Goal: Communication & Community: Answer question/provide support

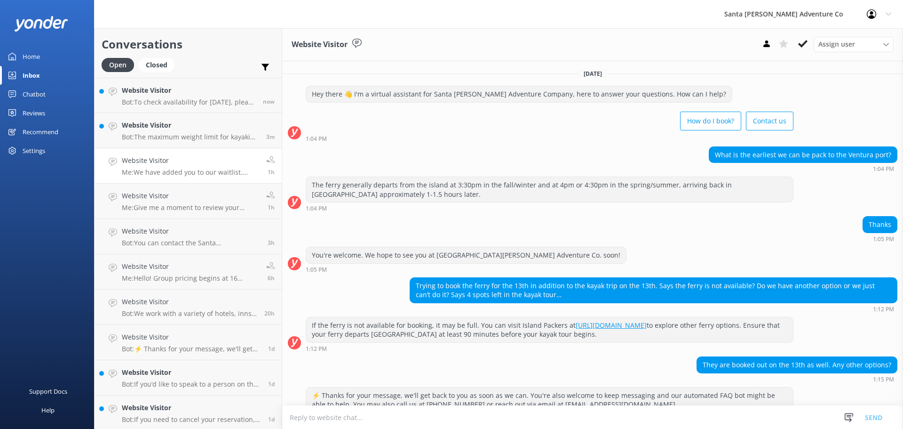
scroll to position [311, 0]
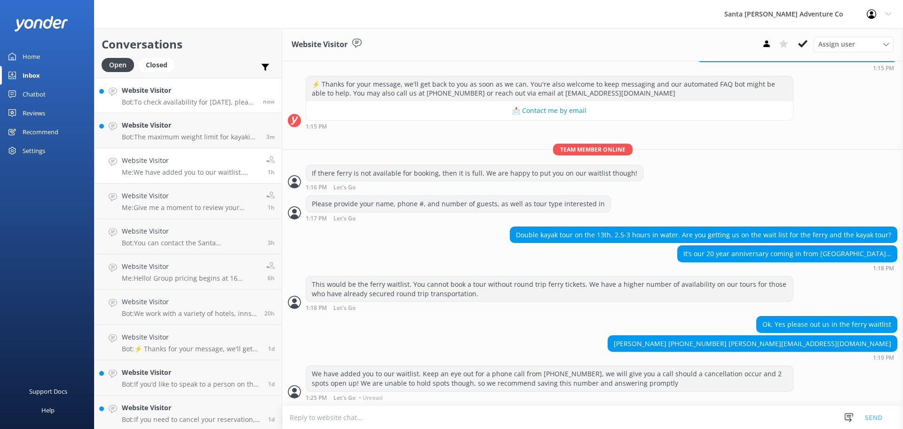
click at [179, 99] on p "Bot: To check availability for [DATE], please visit our calendar at [URL][DOMAI…" at bounding box center [189, 102] width 134 height 8
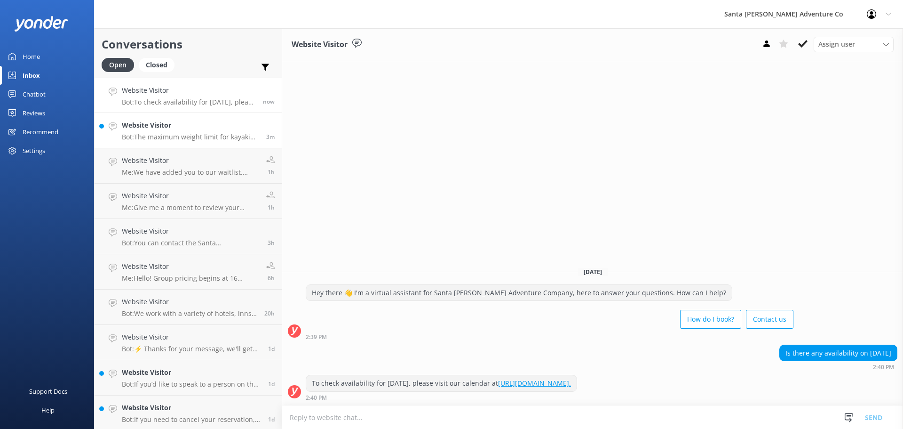
click at [175, 122] on h4 "Website Visitor" at bounding box center [190, 125] width 137 height 10
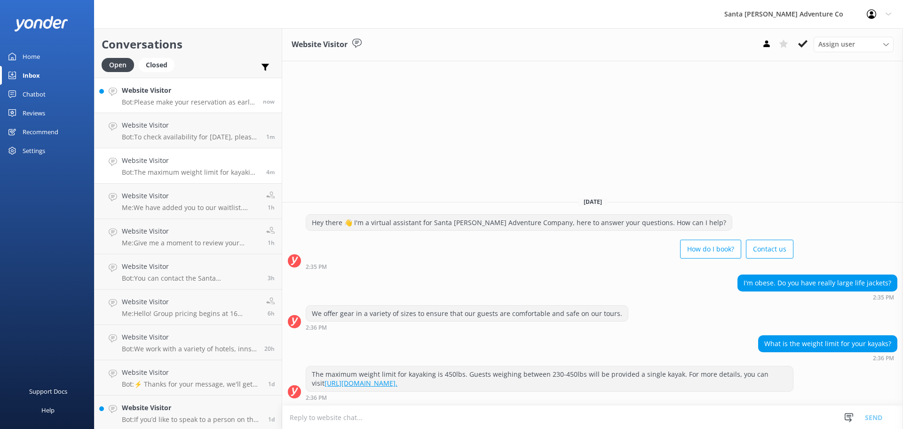
click at [159, 104] on p "Bot: Please make your reservation as early as possible to ensure your trip date…" at bounding box center [189, 102] width 134 height 8
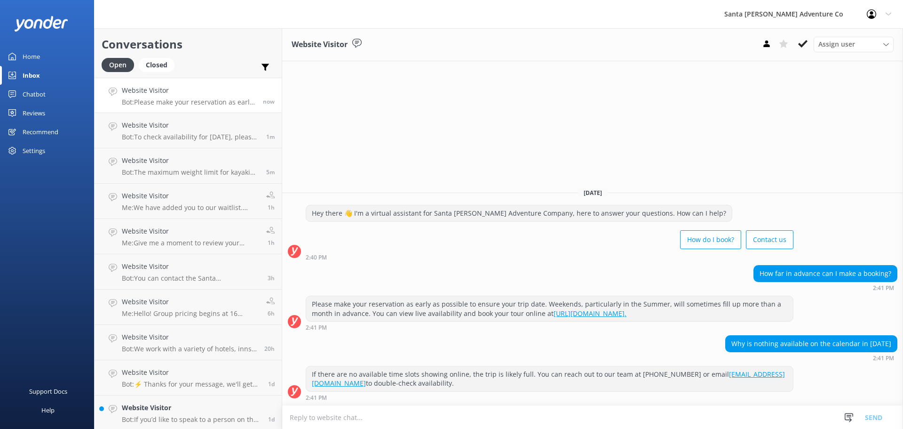
drag, startPoint x: 521, startPoint y: 392, endPoint x: 293, endPoint y: 203, distance: 296.3
click at [293, 203] on div "[DATE] Hey there 👋 I'm a virtual assistant for Santa [PERSON_NAME] Adventure Co…" at bounding box center [592, 292] width 621 height 225
click at [515, 366] on div "If there are no available time slots showing online, the trip is likely full. Y…" at bounding box center [549, 378] width 487 height 25
click at [456, 426] on textarea at bounding box center [592, 417] width 621 height 23
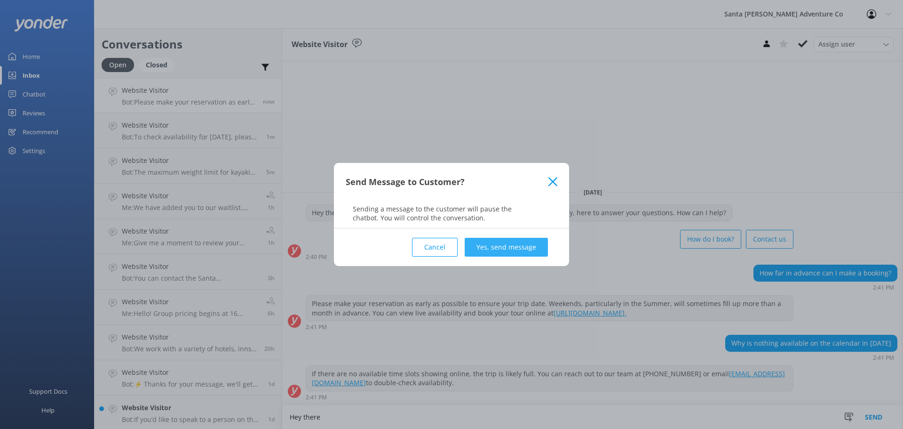
type textarea "Hey there"
click at [515, 243] on button "Yes, send message" at bounding box center [506, 247] width 83 height 19
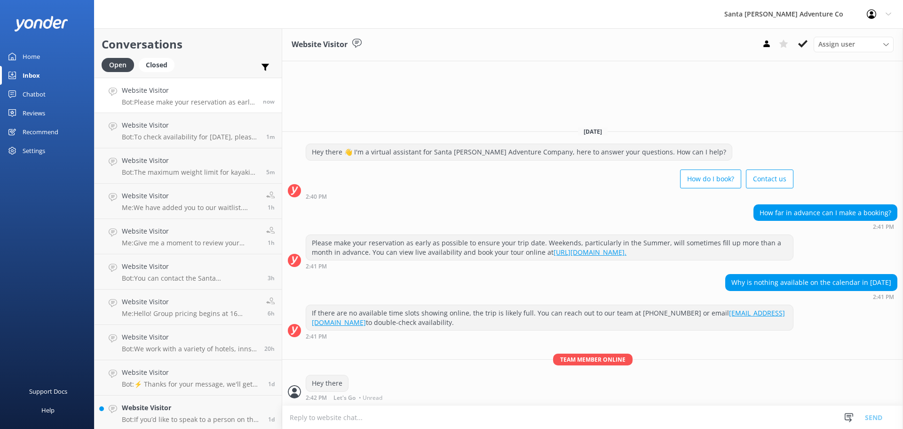
click at [426, 418] on textarea at bounding box center [592, 417] width 621 height 23
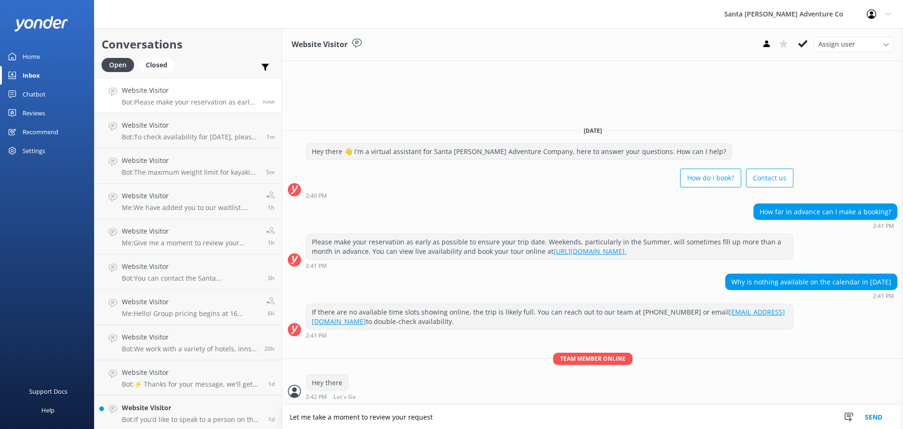
type textarea "Let me take a moment to review your request"
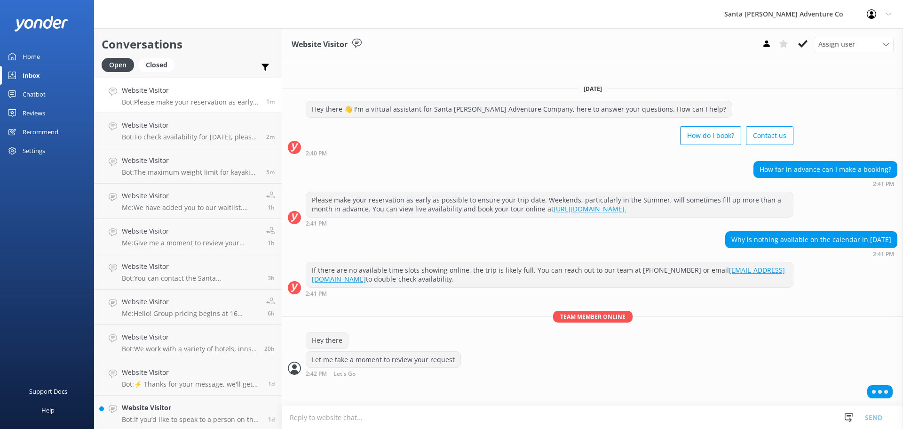
click at [426, 418] on textarea at bounding box center [592, 417] width 621 height 23
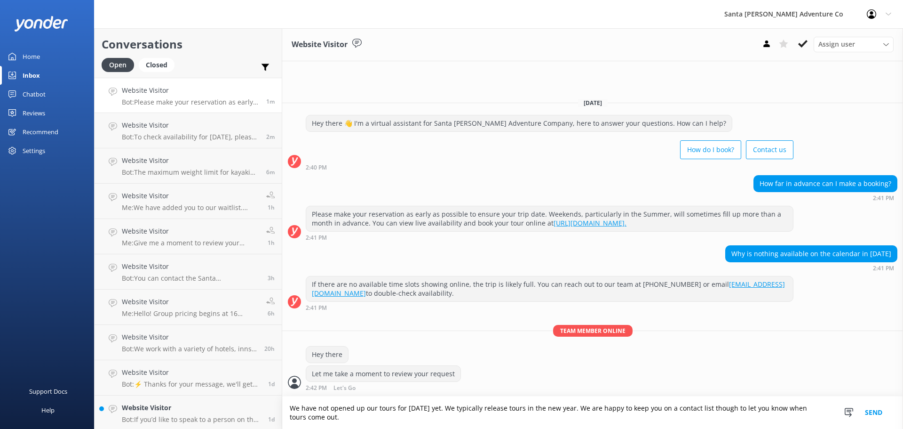
type textarea "We have not opened up our tours for [DATE] yet. We typically release tours in t…"
click at [871, 415] on button "Send" at bounding box center [873, 412] width 35 height 32
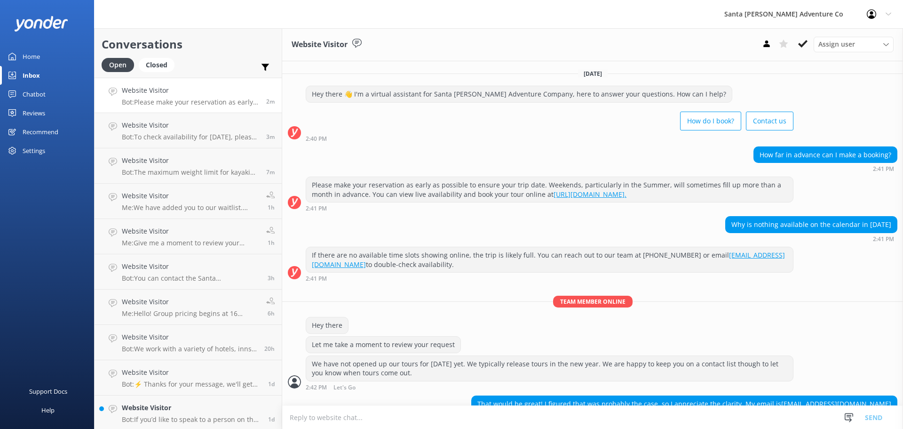
scroll to position [20, 0]
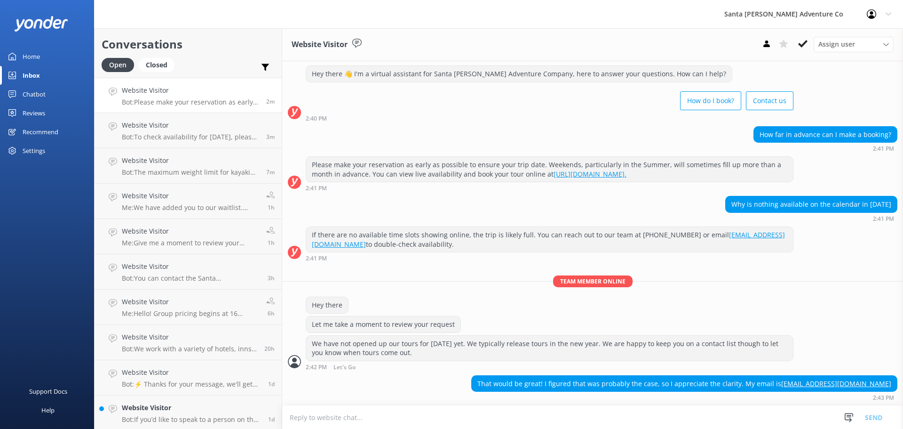
click at [531, 407] on textarea at bounding box center [592, 417] width 621 height 23
type textarea "w"
type textarea "what date, and for how many people are you interested in, as well as tour type?"
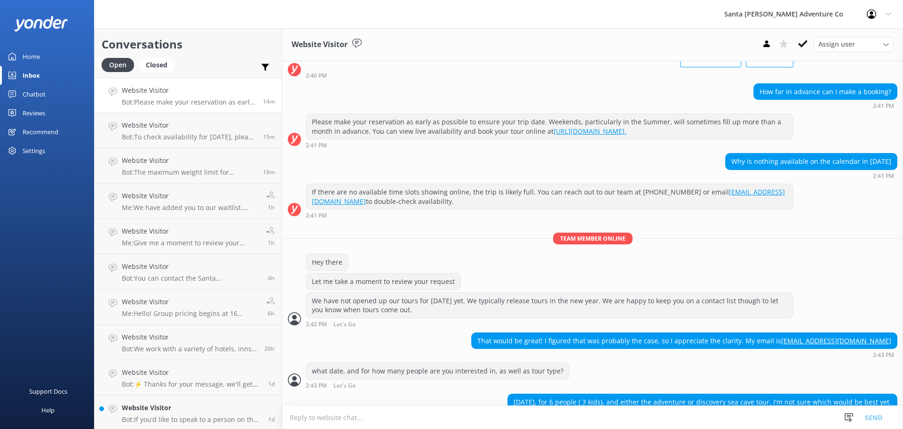
scroll to position [81, 0]
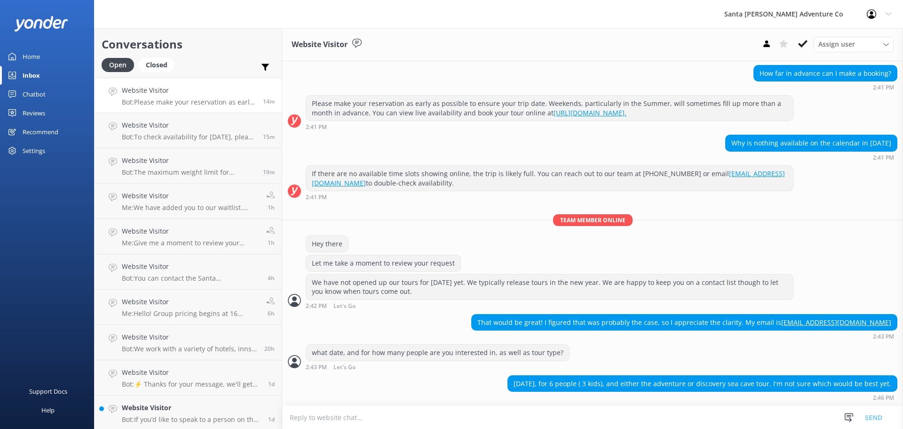
click at [402, 423] on textarea at bounding box center [592, 417] width 621 height 23
type textarea "Thank you! Could you also provide a phone number for us?"
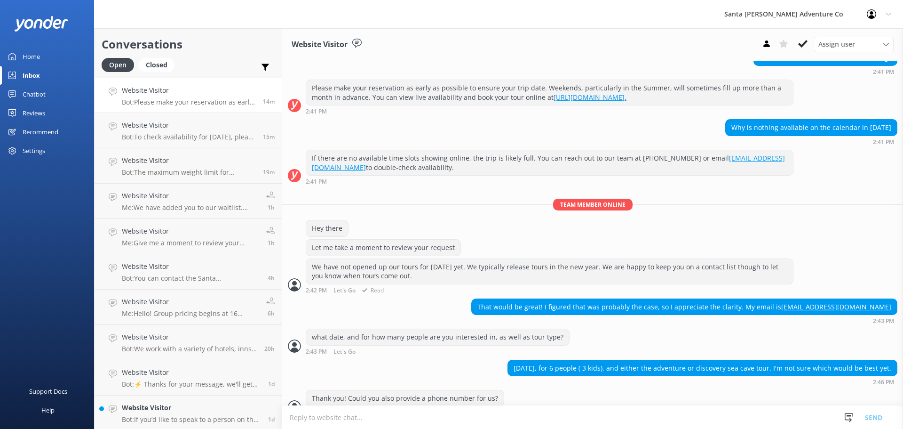
scroll to position [112, 0]
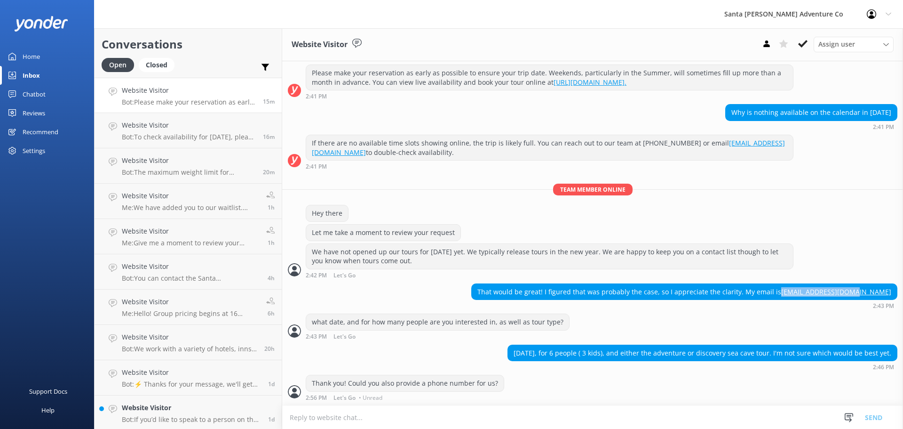
drag, startPoint x: 887, startPoint y: 292, endPoint x: 812, endPoint y: 295, distance: 74.9
click at [812, 295] on div "That would be great! I figured that was probably the case, so I appreciate the …" at bounding box center [684, 292] width 425 height 16
copy link "[EMAIL_ADDRESS][DOMAIN_NAME]"
click at [695, 383] on div "Thank you! Could you also provide a phone number for us? 2:56 PM Let's Go • Unr…" at bounding box center [592, 387] width 621 height 26
